Goal: Information Seeking & Learning: Learn about a topic

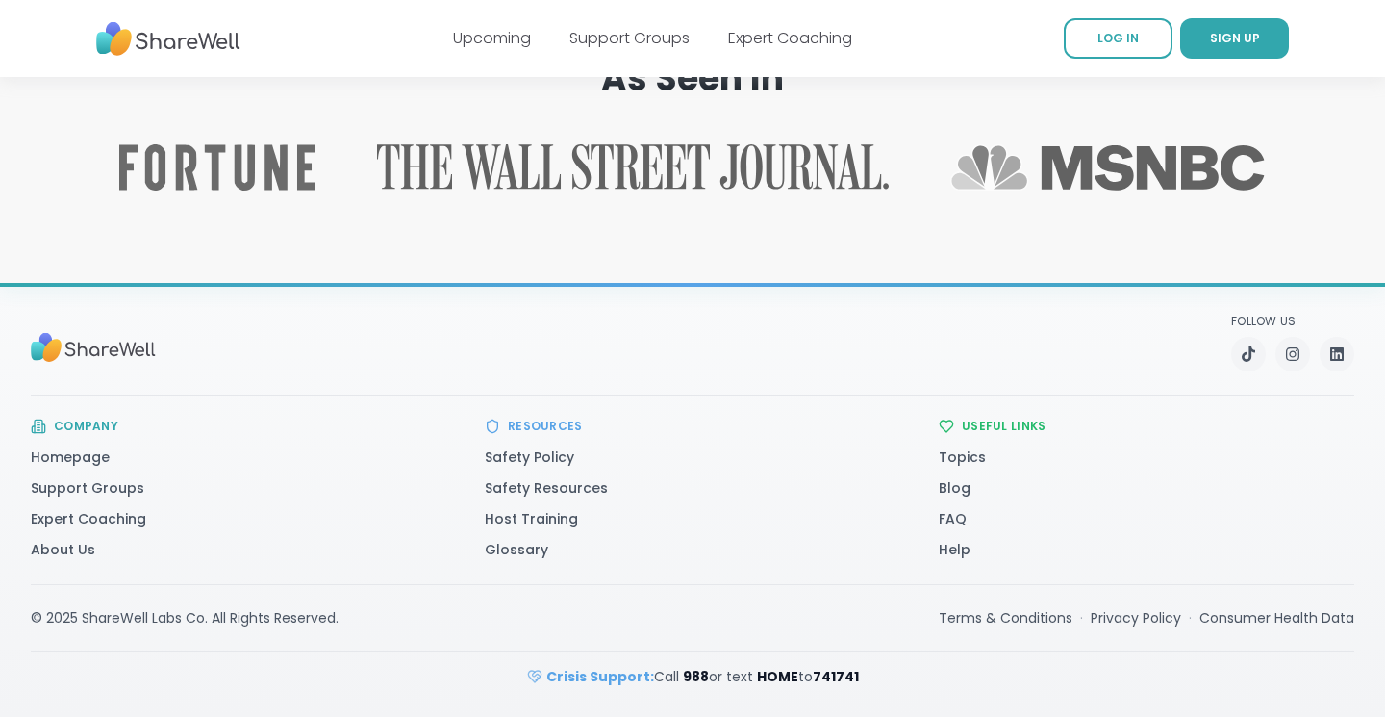
drag, startPoint x: 0, startPoint y: 0, endPoint x: 1058, endPoint y: 616, distance: 1224.4
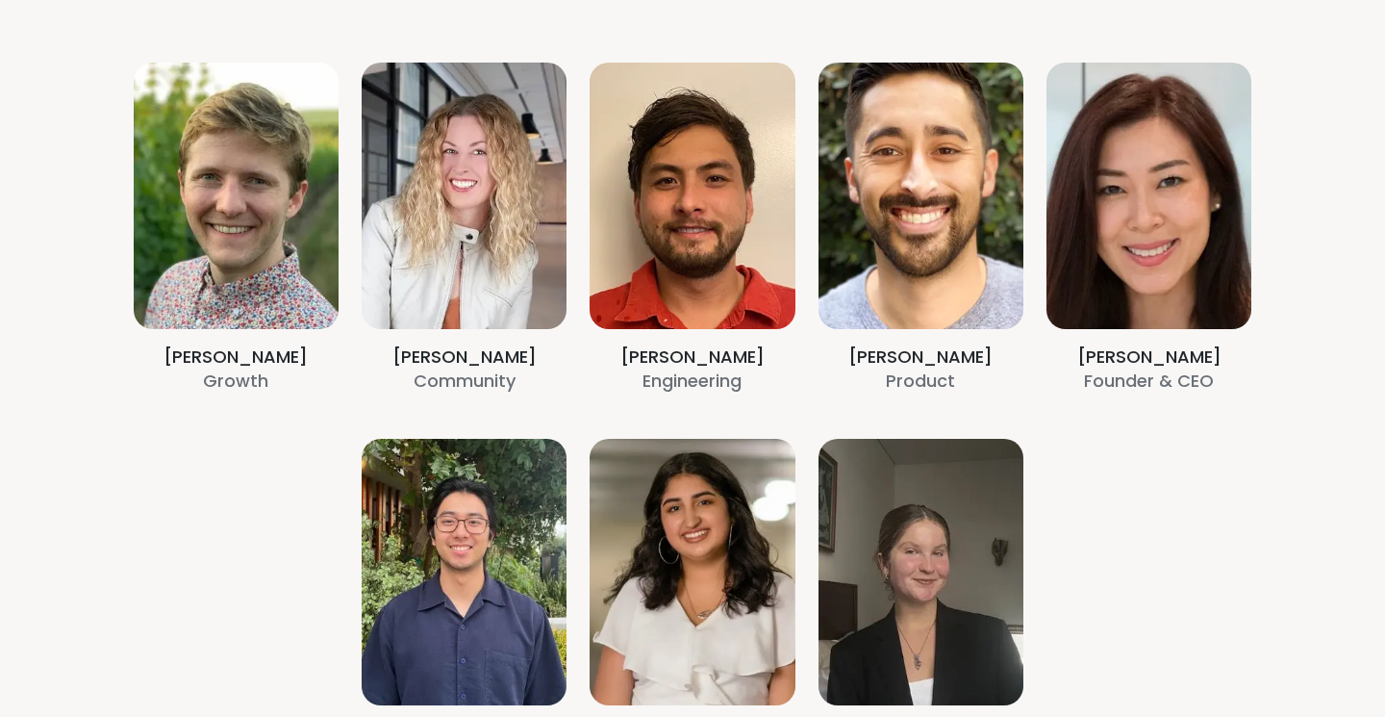
scroll to position [508, 0]
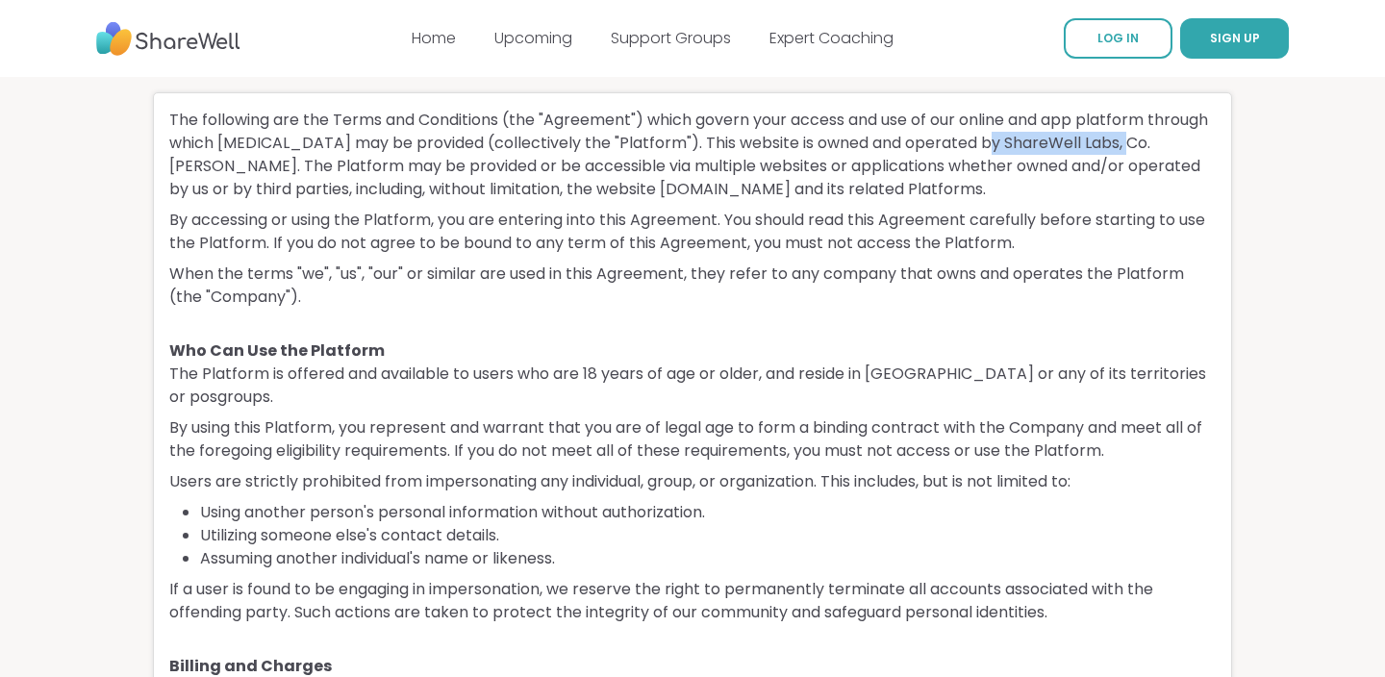
drag, startPoint x: 1043, startPoint y: 139, endPoint x: 1187, endPoint y: 149, distance: 144.7
click at [1187, 149] on p "The following are the Terms and Conditions (the "Agreement") which govern your …" at bounding box center [693, 155] width 1048 height 92
copy p "ShareWell Labs, Co"
